Goal: Information Seeking & Learning: Learn about a topic

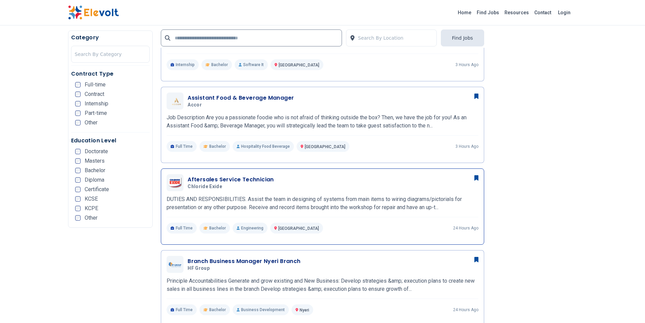
scroll to position [305, 0]
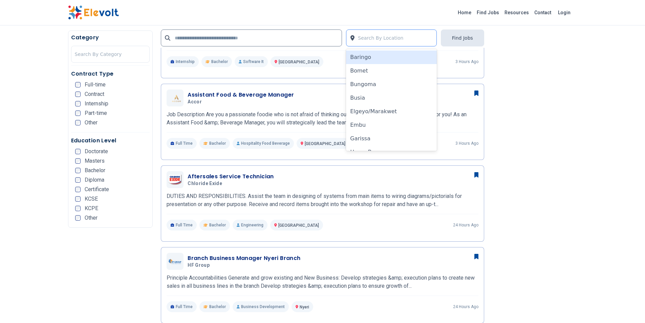
click at [432, 39] on div at bounding box center [395, 38] width 75 height 14
